Goal: Task Accomplishment & Management: Manage account settings

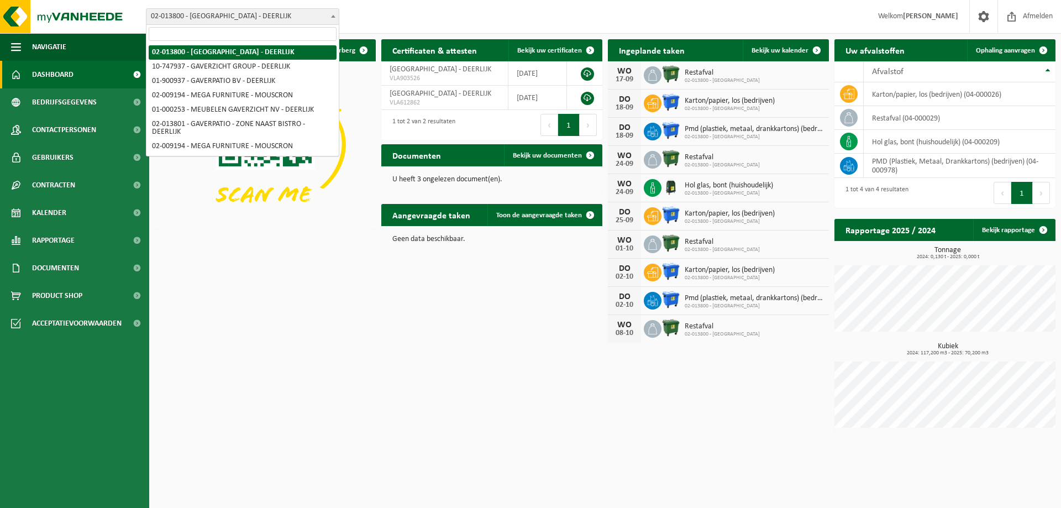
click at [332, 18] on span at bounding box center [333, 16] width 11 height 14
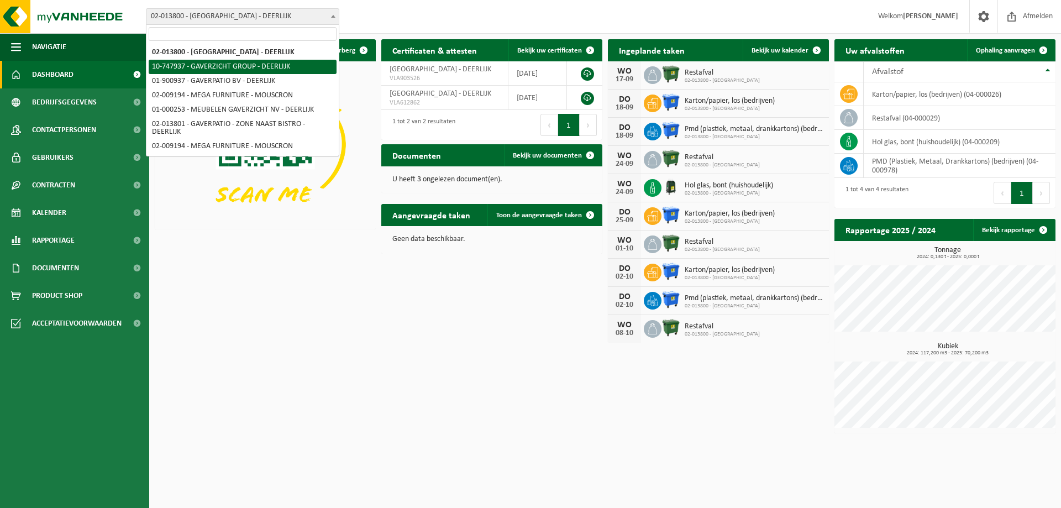
select select "5973"
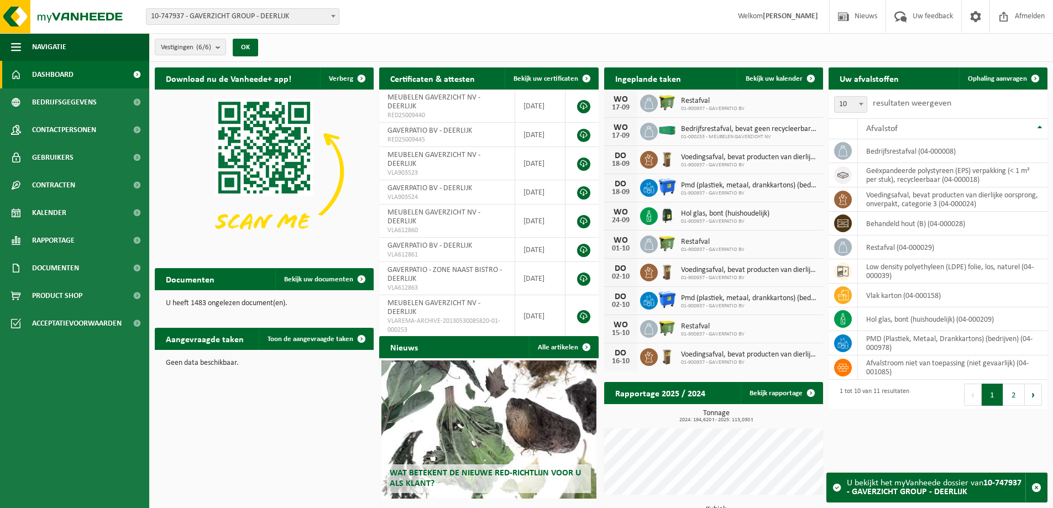
click at [692, 108] on span "01-900937 - GAVERPATIO BV" at bounding box center [713, 109] width 64 height 7
click at [666, 104] on img at bounding box center [667, 102] width 19 height 19
click at [647, 104] on icon at bounding box center [648, 103] width 11 height 11
click at [806, 77] on span at bounding box center [811, 78] width 22 height 22
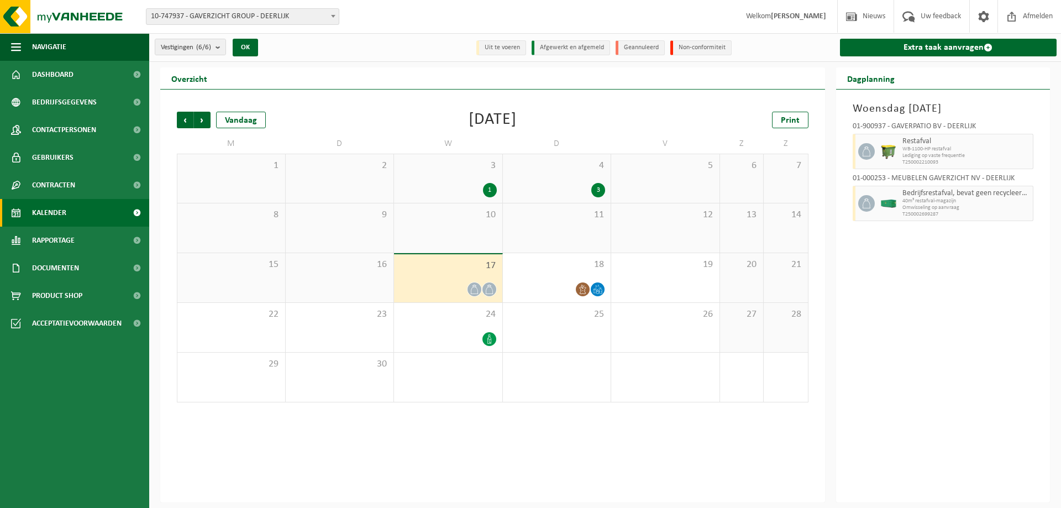
click at [474, 287] on icon at bounding box center [474, 289] width 9 height 9
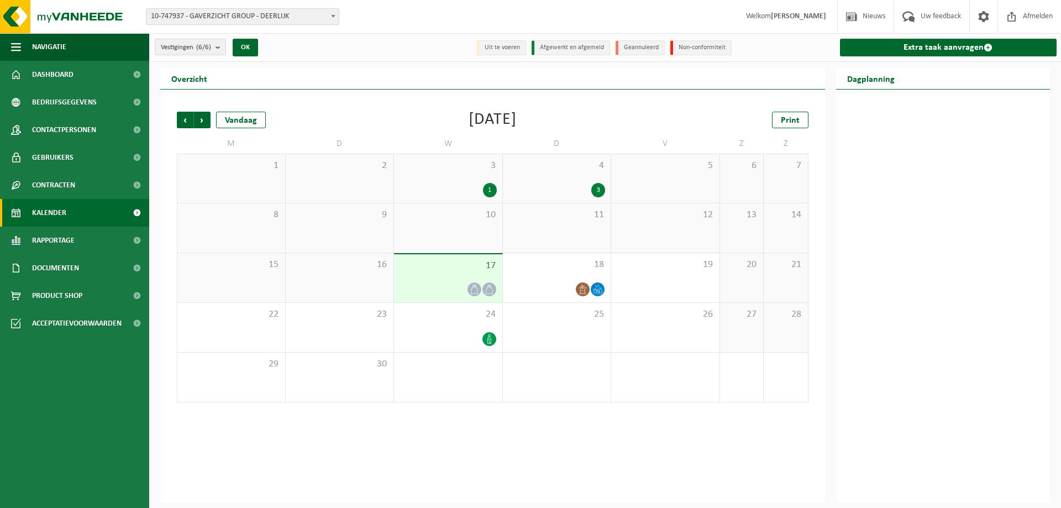
click at [474, 287] on icon at bounding box center [474, 289] width 9 height 9
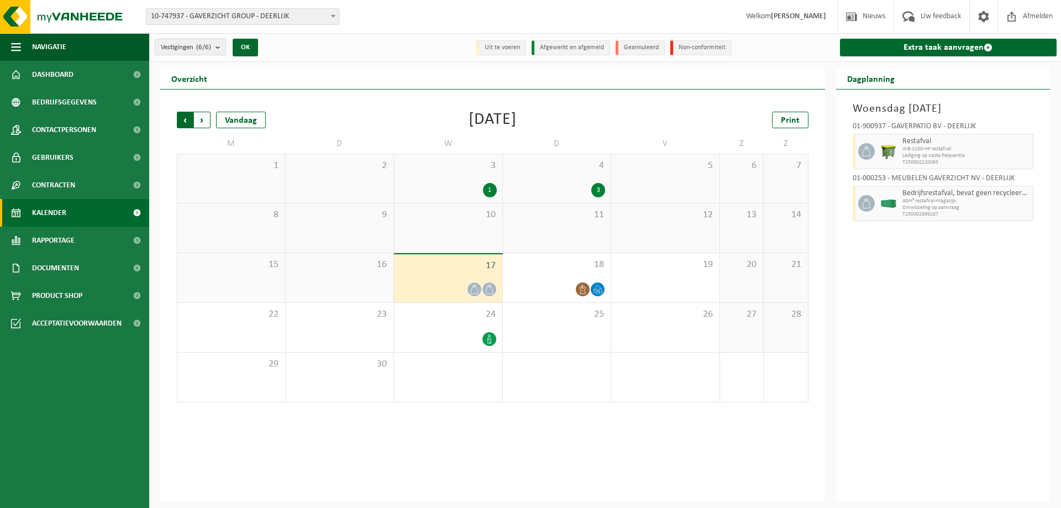
click at [204, 122] on span "Volgende" at bounding box center [202, 120] width 17 height 17
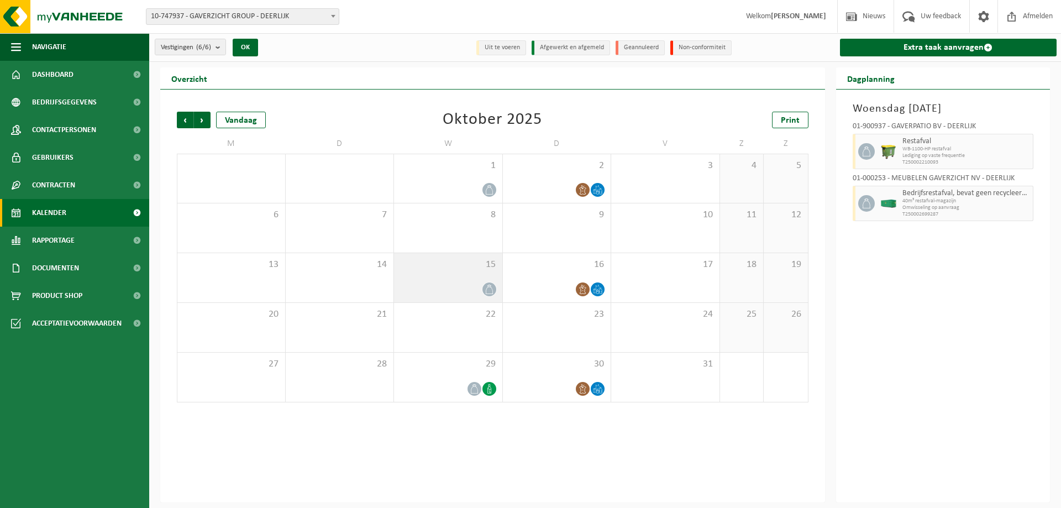
click at [487, 288] on icon at bounding box center [489, 289] width 9 height 9
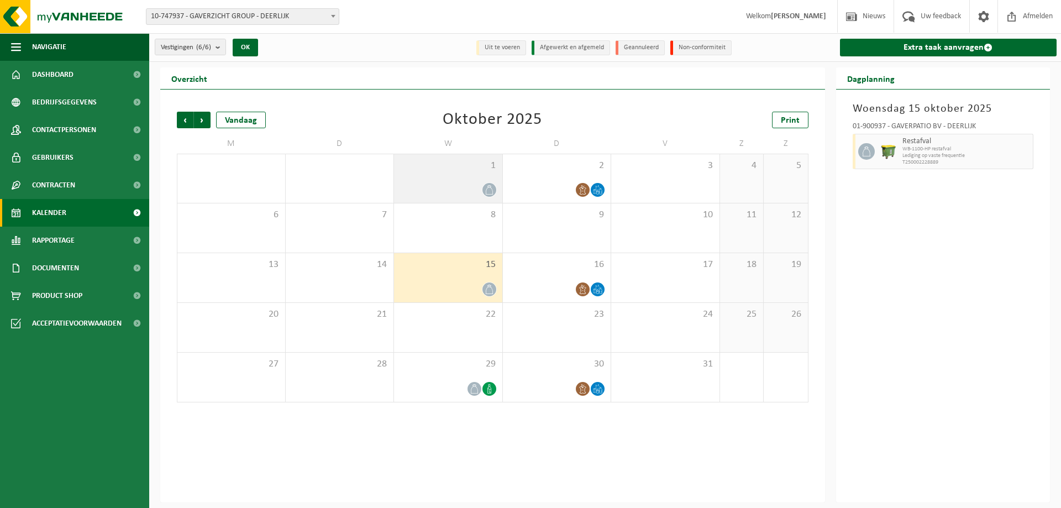
click at [490, 180] on div "1" at bounding box center [448, 178] width 108 height 49
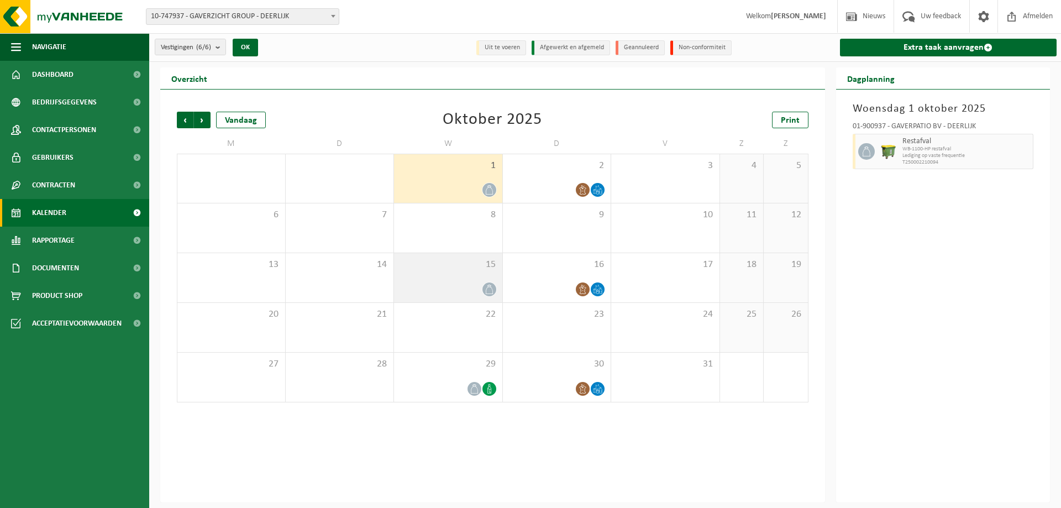
click at [490, 293] on icon at bounding box center [489, 289] width 9 height 9
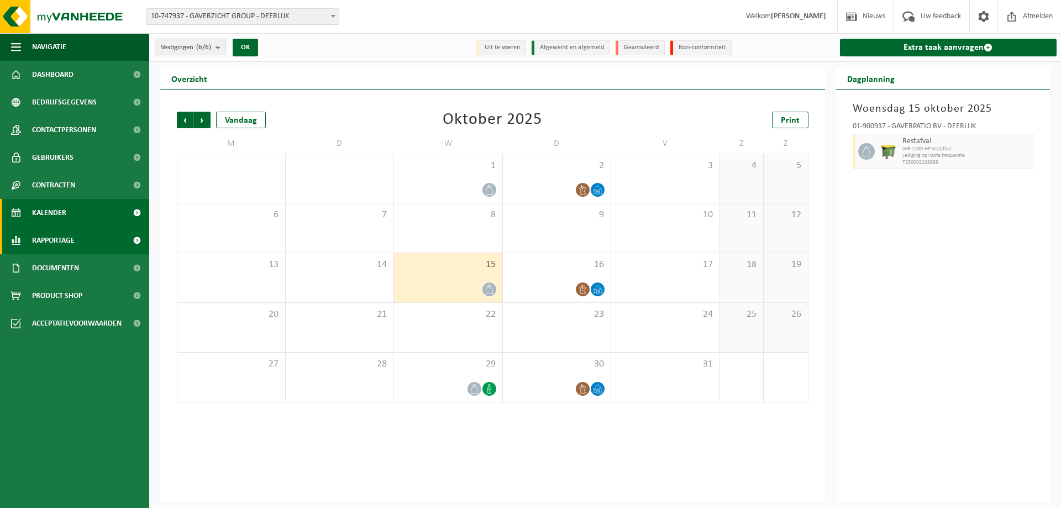
click at [44, 238] on span "Rapportage" at bounding box center [53, 241] width 43 height 28
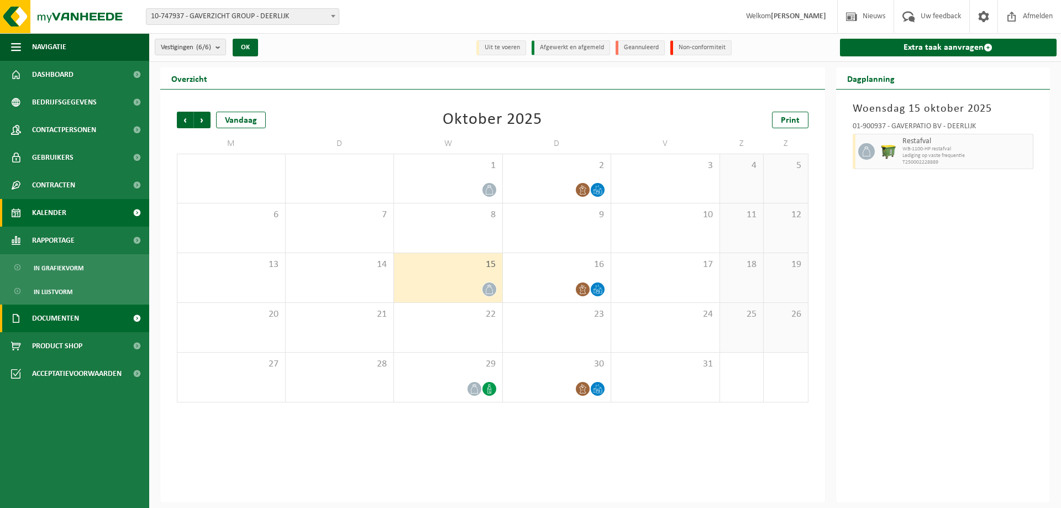
click at [45, 322] on span "Documenten" at bounding box center [55, 318] width 47 height 28
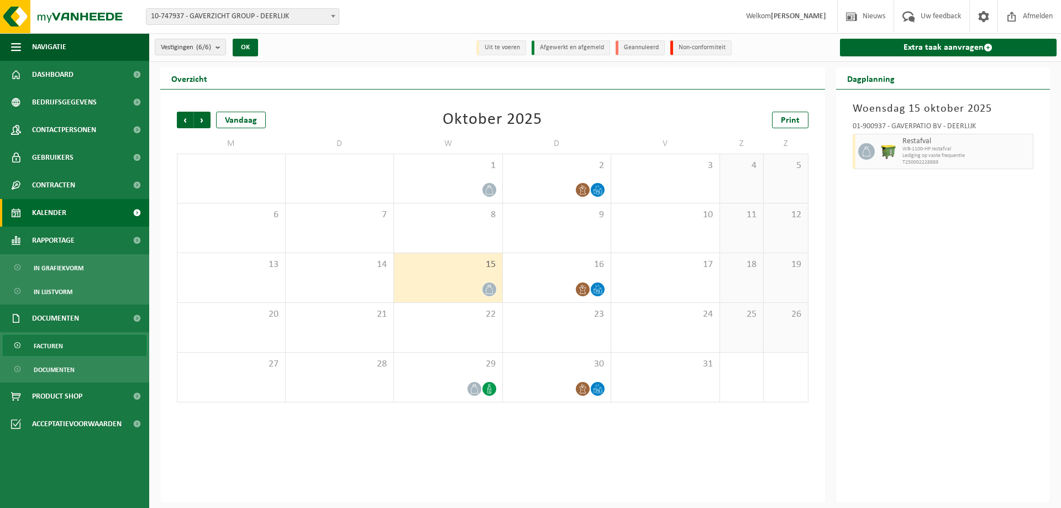
click at [49, 349] on span "Facturen" at bounding box center [48, 345] width 29 height 21
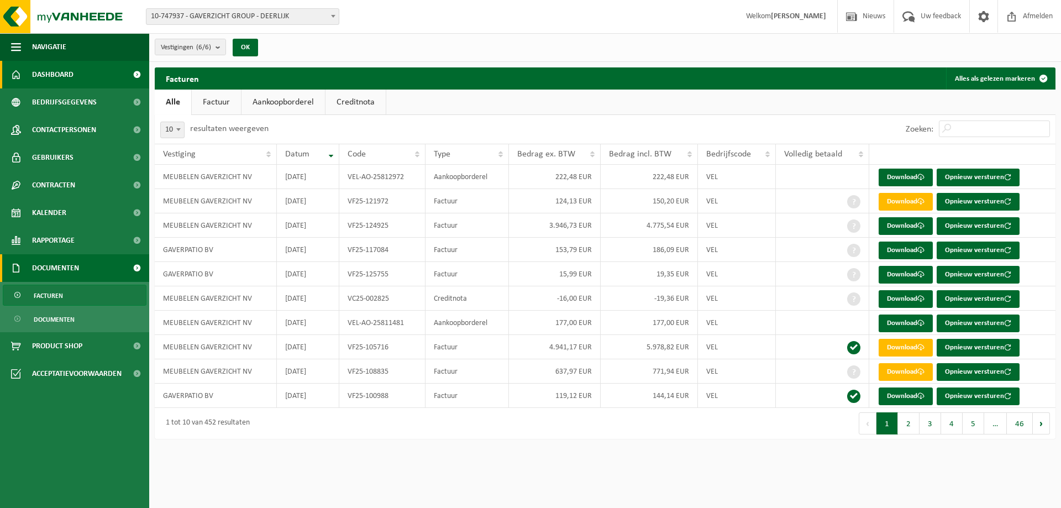
click at [57, 83] on span "Dashboard" at bounding box center [52, 75] width 41 height 28
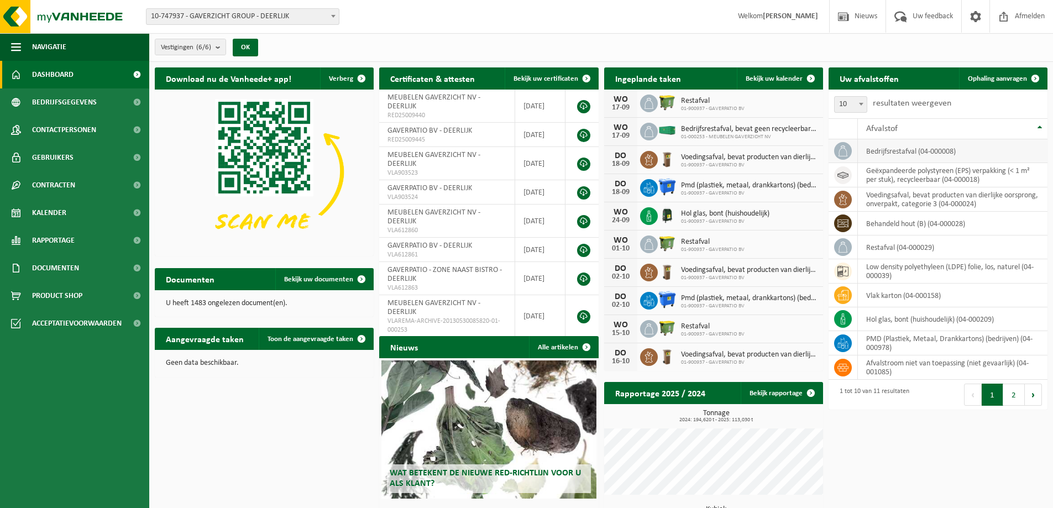
click at [999, 145] on td "bedrijfsrestafval (04-000008)" at bounding box center [953, 151] width 190 height 24
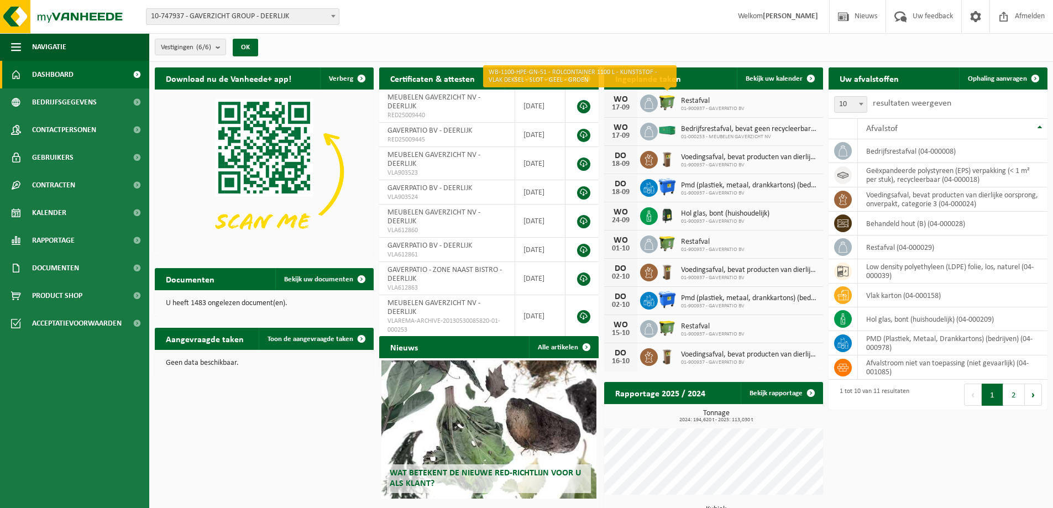
click at [671, 102] on img at bounding box center [667, 102] width 19 height 19
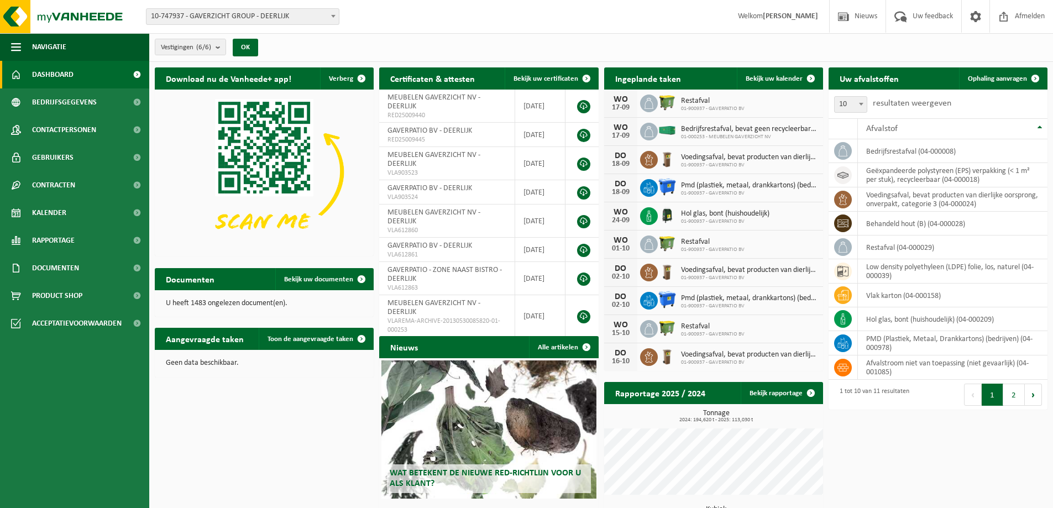
click at [655, 103] on span at bounding box center [649, 103] width 18 height 18
drag, startPoint x: 662, startPoint y: 101, endPoint x: 645, endPoint y: 101, distance: 17.1
click at [645, 101] on icon at bounding box center [648, 103] width 11 height 11
click at [971, 18] on span at bounding box center [975, 16] width 17 height 33
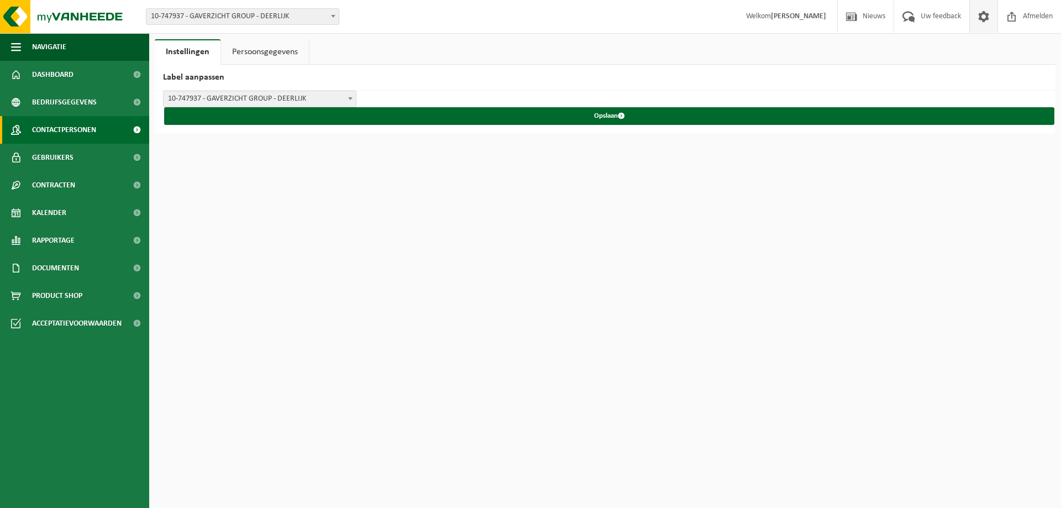
click at [51, 131] on span "Contactpersonen" at bounding box center [64, 130] width 64 height 28
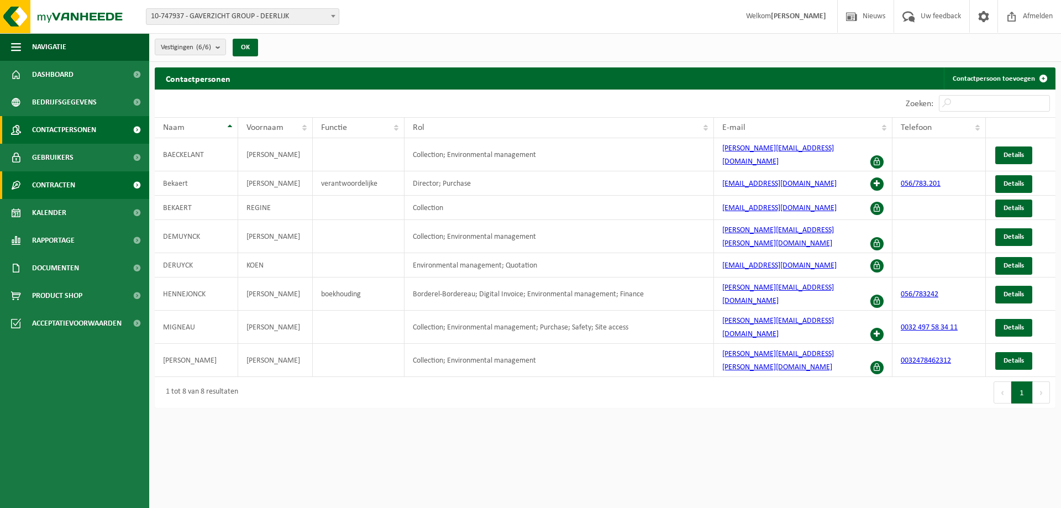
click at [50, 181] on span "Contracten" at bounding box center [53, 185] width 43 height 28
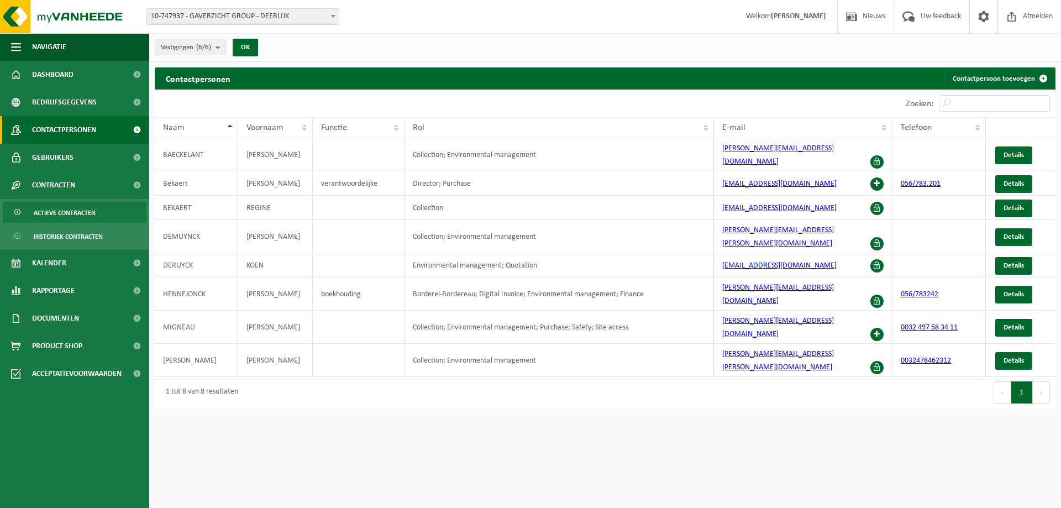
click at [50, 211] on span "Actieve contracten" at bounding box center [65, 212] width 62 height 21
